Goal: Information Seeking & Learning: Find specific fact

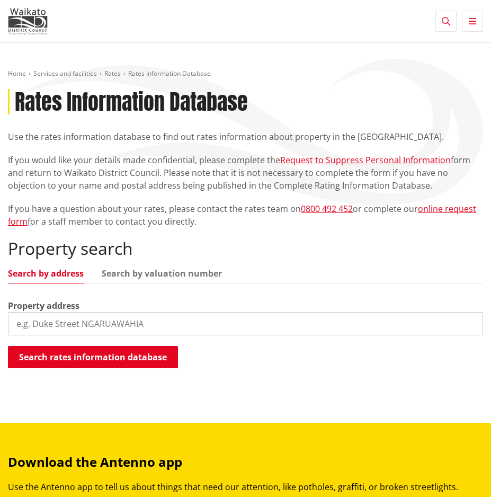
click at [54, 318] on input "search" at bounding box center [245, 323] width 475 height 23
type input "14 [GEOGRAPHIC_DATA]"
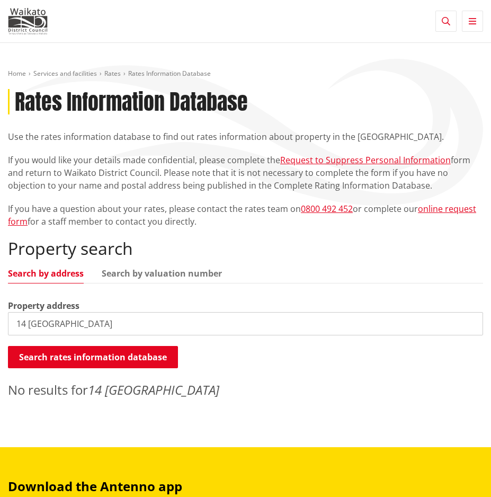
drag, startPoint x: 118, startPoint y: 327, endPoint x: 16, endPoint y: 315, distance: 102.5
click at [16, 320] on input "14 [GEOGRAPHIC_DATA]" at bounding box center [245, 323] width 475 height 23
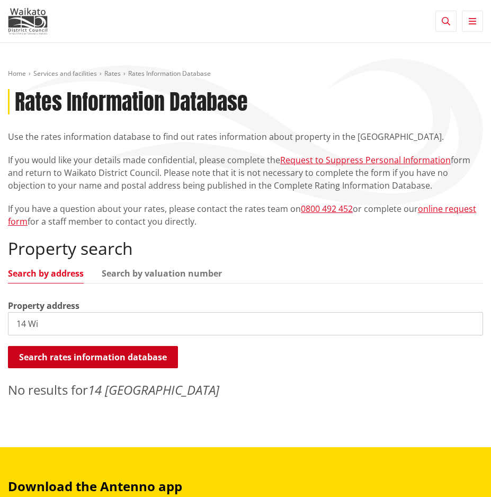
type input "14 Wi"
click at [55, 366] on button "Search rates information database" at bounding box center [93, 357] width 170 height 22
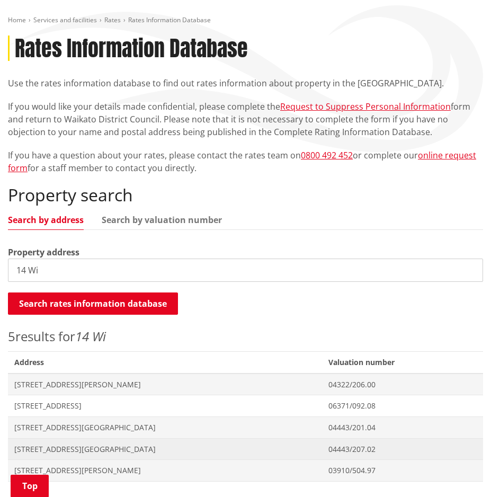
scroll to position [159, 0]
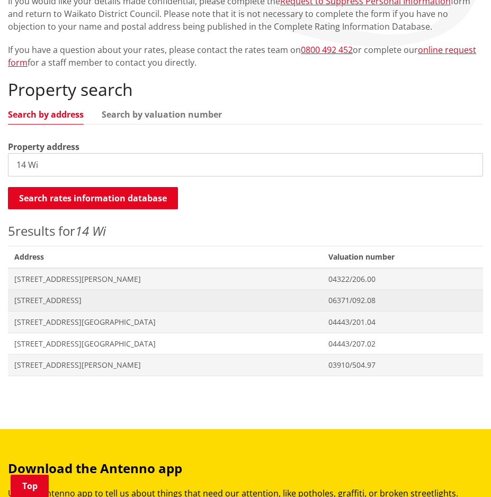
click at [66, 300] on span "[STREET_ADDRESS]" at bounding box center [164, 300] width 301 height 11
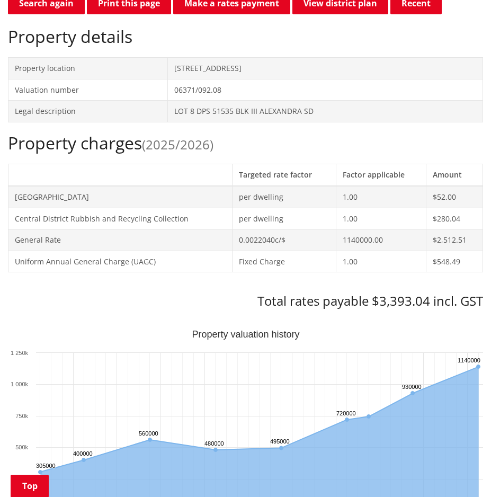
scroll to position [159, 0]
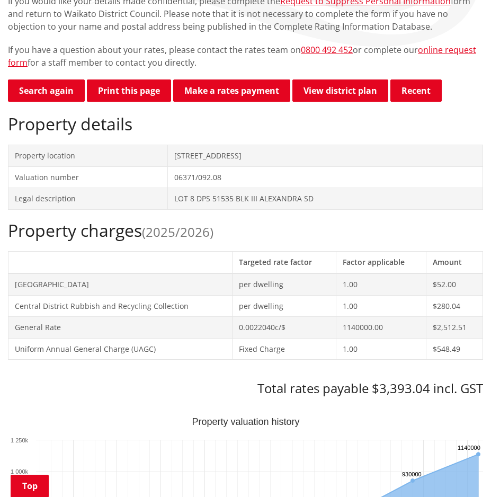
click at [449, 161] on td "[STREET_ADDRESS]" at bounding box center [325, 156] width 315 height 22
drag, startPoint x: 478, startPoint y: 203, endPoint x: 471, endPoint y: 201, distance: 6.6
click at [478, 203] on td "LOT 8 DPS 51535 BLK III ALEXANDRA SD" at bounding box center [325, 199] width 315 height 22
